Goal: Task Accomplishment & Management: Manage account settings

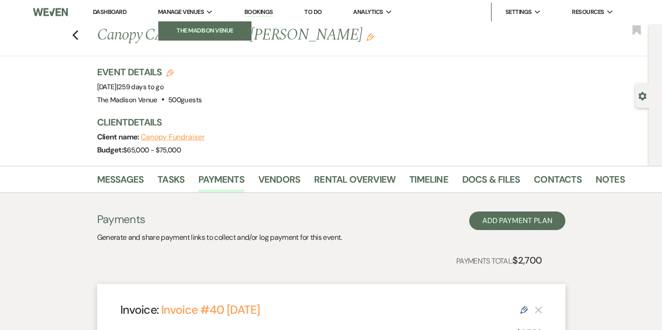
click at [187, 27] on li "The Madison Venue" at bounding box center [205, 30] width 84 height 9
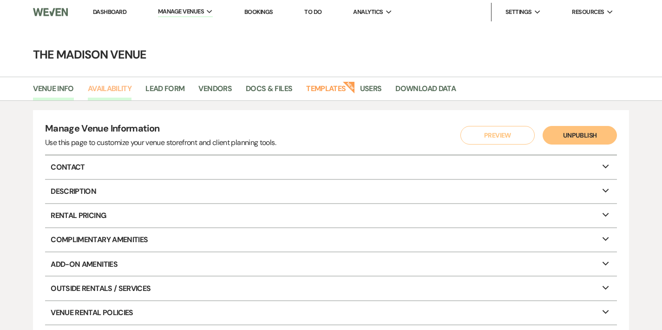
click at [122, 87] on link "Availability" at bounding box center [110, 92] width 44 height 18
select select "3"
select select "2026"
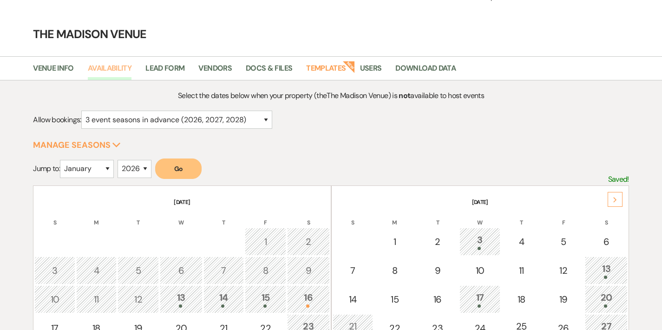
scroll to position [206, 0]
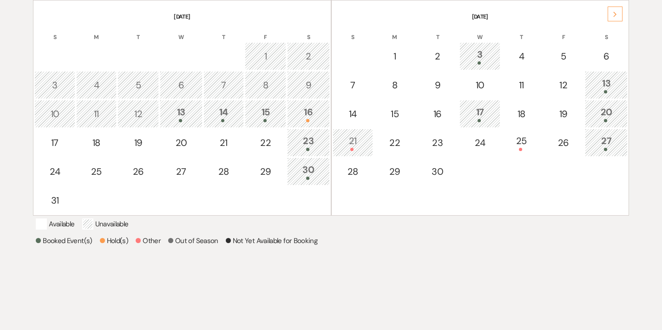
click at [261, 114] on div "15" at bounding box center [265, 113] width 31 height 17
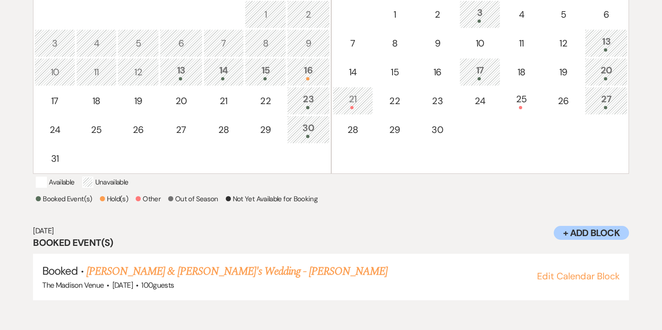
scroll to position [248, 0]
click at [185, 280] on link "[PERSON_NAME] & [PERSON_NAME]'s Wedding - [PERSON_NAME]" at bounding box center [236, 271] width 301 height 17
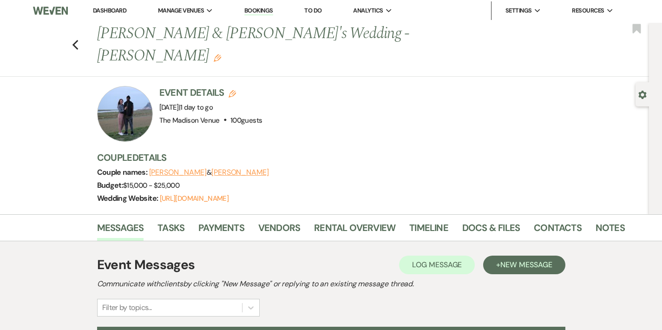
scroll to position [2, 0]
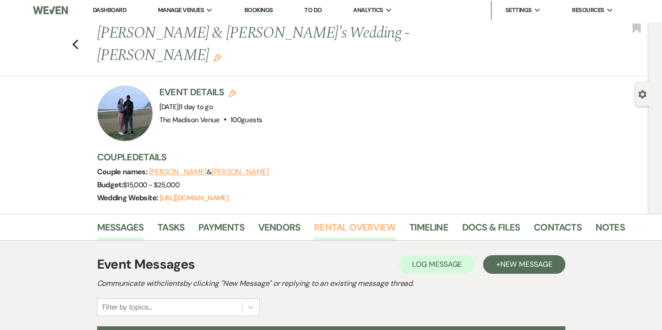
click at [314, 220] on link "Rental Overview" at bounding box center [354, 230] width 81 height 20
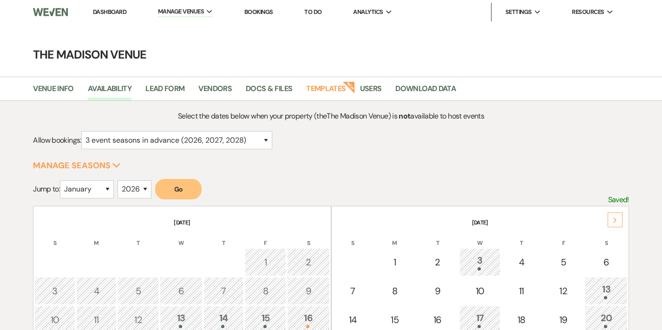
select select "3"
select select "2026"
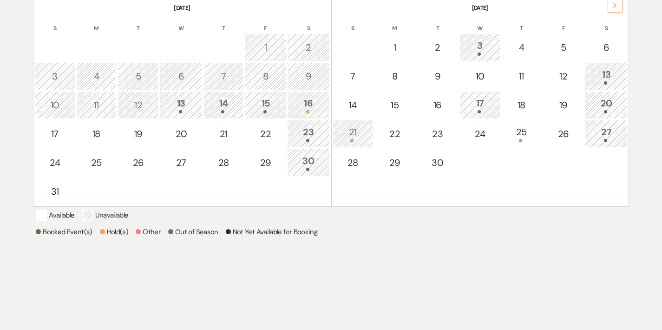
click at [296, 132] on div "23" at bounding box center [308, 133] width 32 height 17
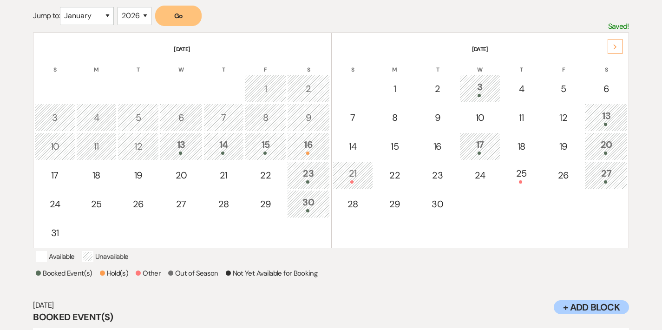
scroll to position [173, 0]
